Goal: Information Seeking & Learning: Learn about a topic

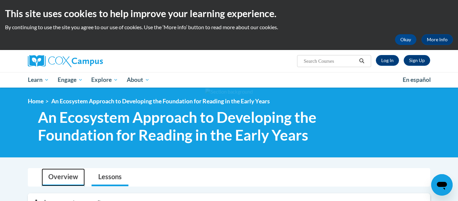
click at [58, 174] on link "Overview" at bounding box center [63, 177] width 43 height 18
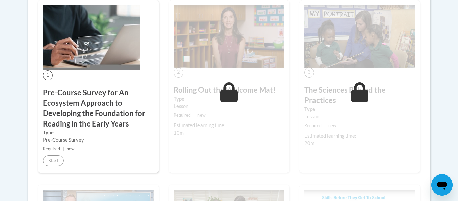
scroll to position [417, 0]
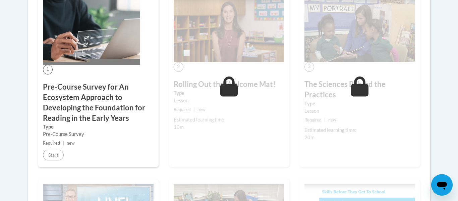
click at [81, 100] on h3 "Pre-Course Survey for An Ecosystem Approach to Developing the Foundation for Re…" at bounding box center [98, 102] width 111 height 41
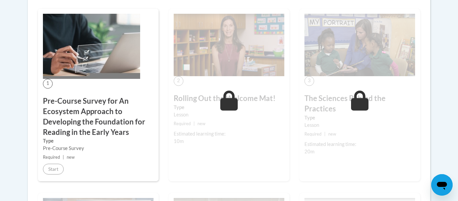
scroll to position [404, 0]
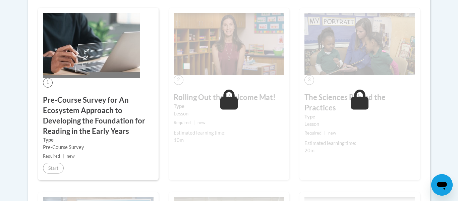
click at [78, 82] on div "1 Pre-Course Survey for An Ecosystem Approach to Developing the Foundation for …" at bounding box center [98, 94] width 121 height 172
click at [78, 104] on h3 "Pre-Course Survey for An Ecosystem Approach to Developing the Foundation for Re…" at bounding box center [98, 115] width 111 height 41
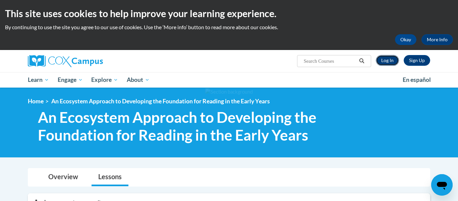
click at [380, 61] on link "Log In" at bounding box center [387, 60] width 23 height 11
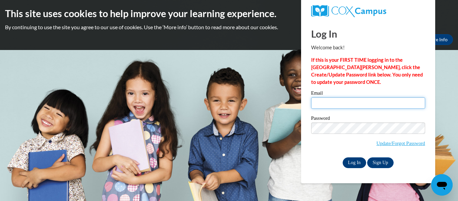
type input "kamaraolinger126@icloud.com"
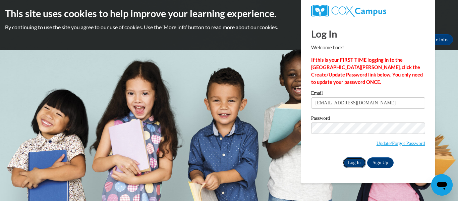
click at [351, 164] on input "Log In" at bounding box center [353, 162] width 23 height 11
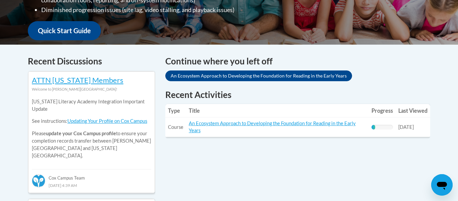
scroll to position [243, 0]
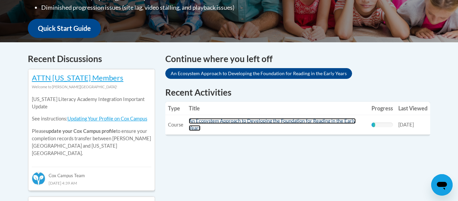
click at [214, 121] on link "An Ecosystem Approach to Developing the Foundation for Reading in the Early Yea…" at bounding box center [272, 124] width 167 height 13
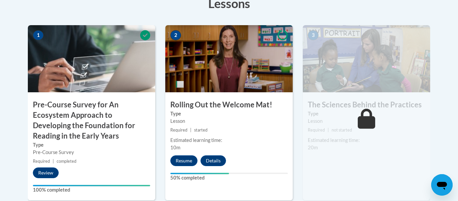
click at [252, 150] on div "Estimated learning time: 10m" at bounding box center [228, 143] width 127 height 15
click at [180, 163] on button "Resume" at bounding box center [183, 160] width 27 height 11
